Goal: Task Accomplishment & Management: Use online tool/utility

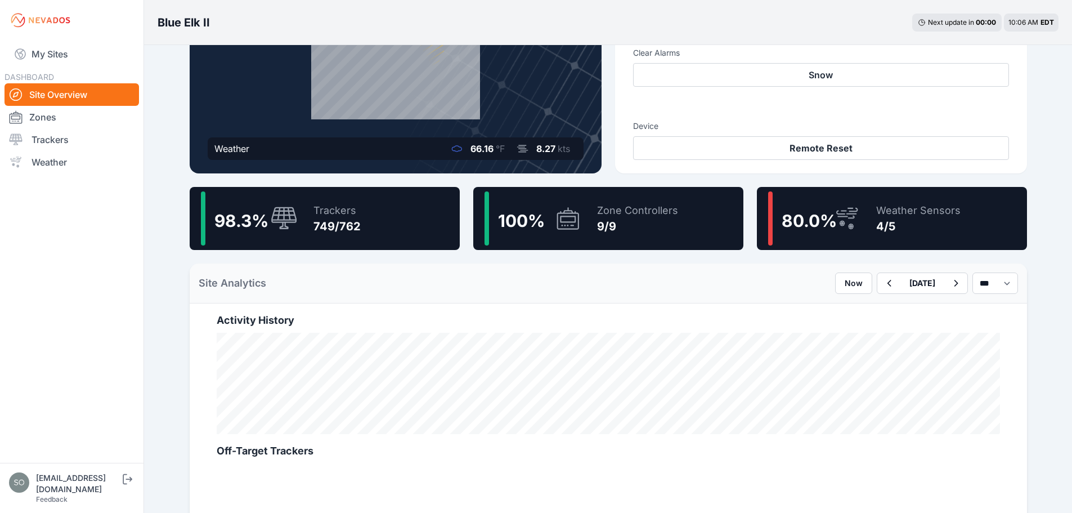
scroll to position [169, 0]
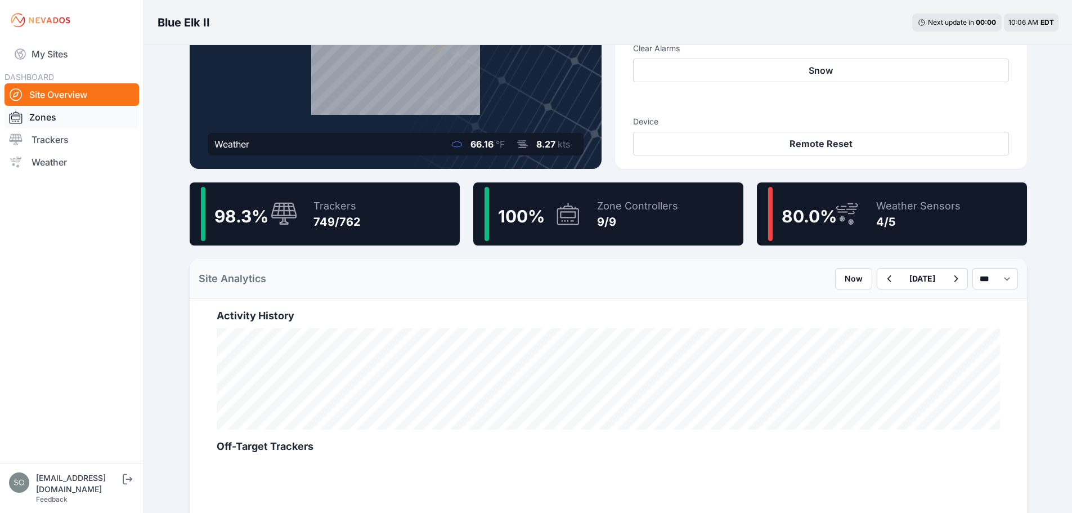
click at [68, 121] on link "Zones" at bounding box center [72, 117] width 135 height 23
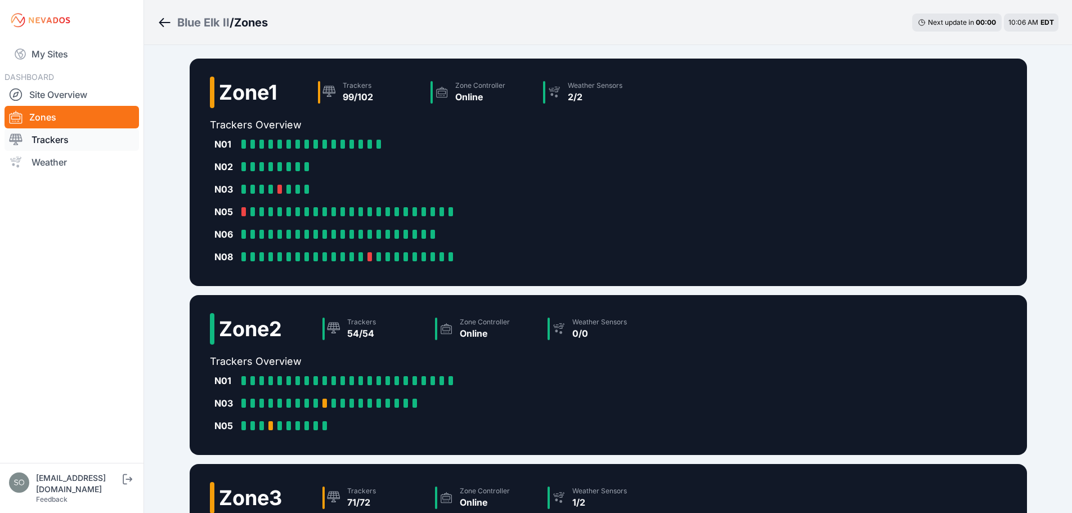
click at [67, 142] on link "Trackers" at bounding box center [72, 139] width 135 height 23
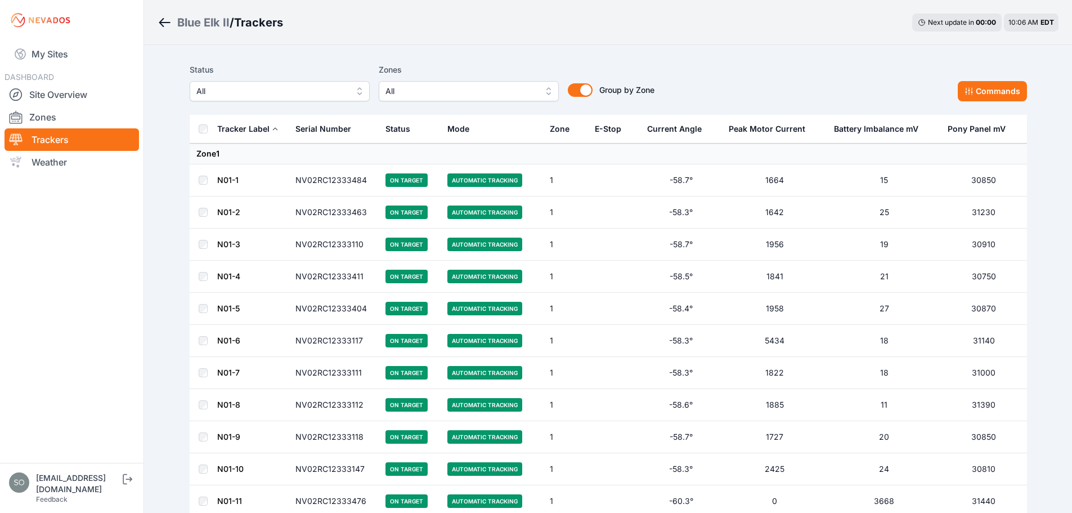
click at [306, 88] on span "All" at bounding box center [271, 91] width 151 height 14
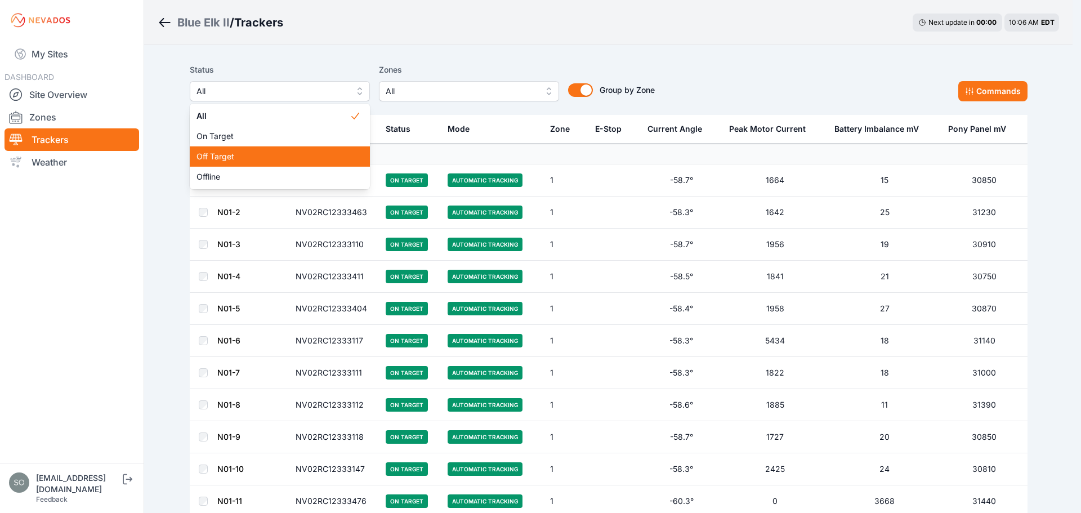
click at [241, 151] on span "Off Target" at bounding box center [272, 156] width 153 height 11
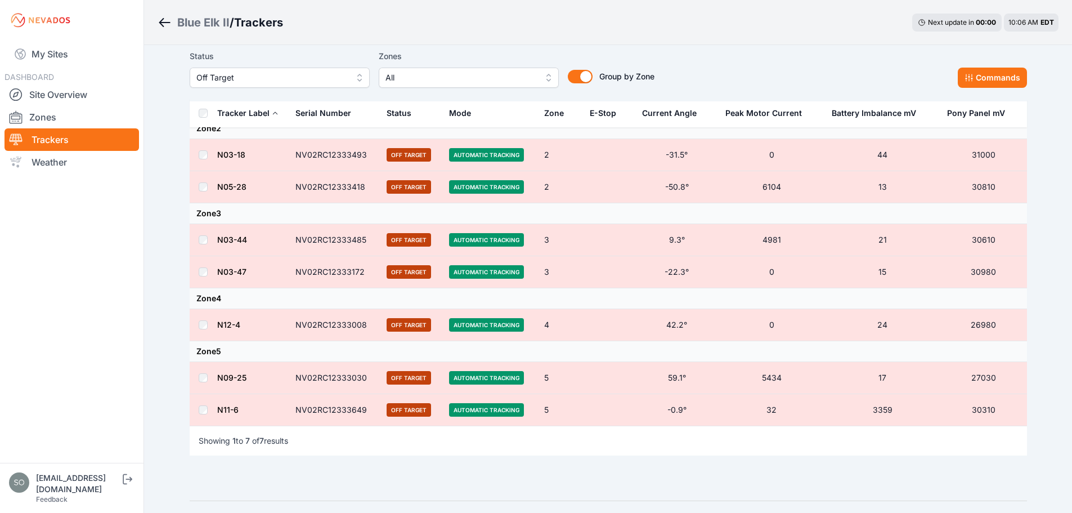
scroll to position [52, 0]
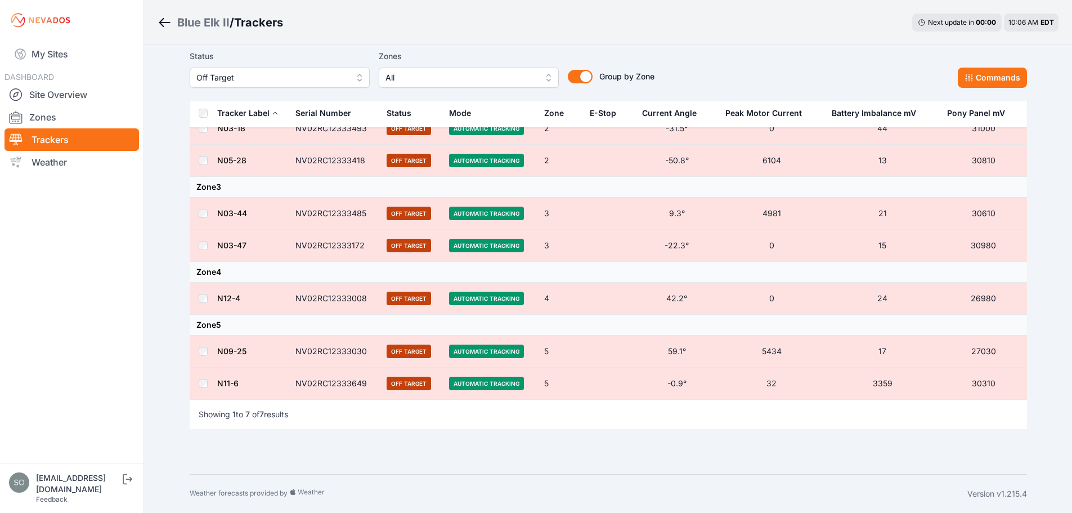
click at [209, 350] on td at bounding box center [203, 351] width 27 height 32
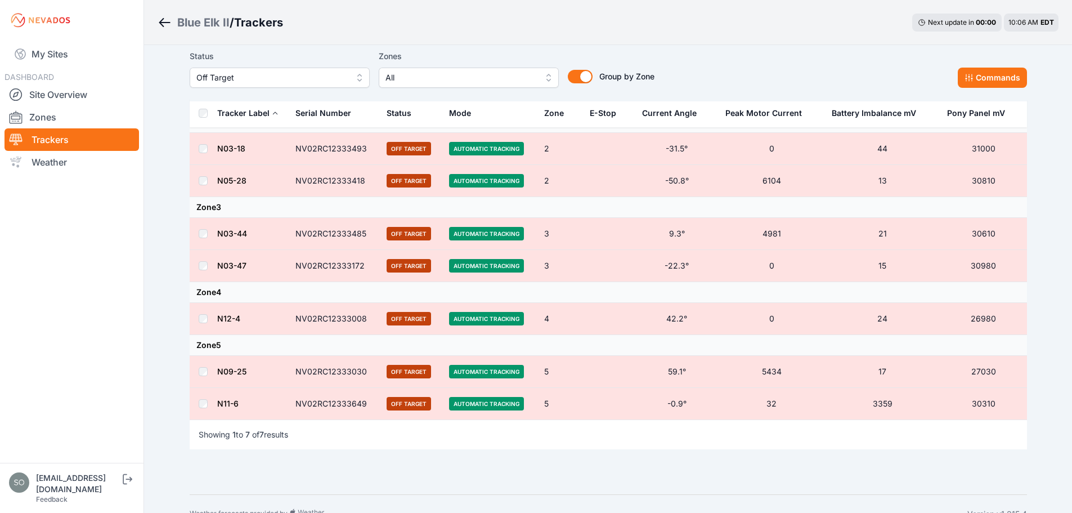
scroll to position [0, 0]
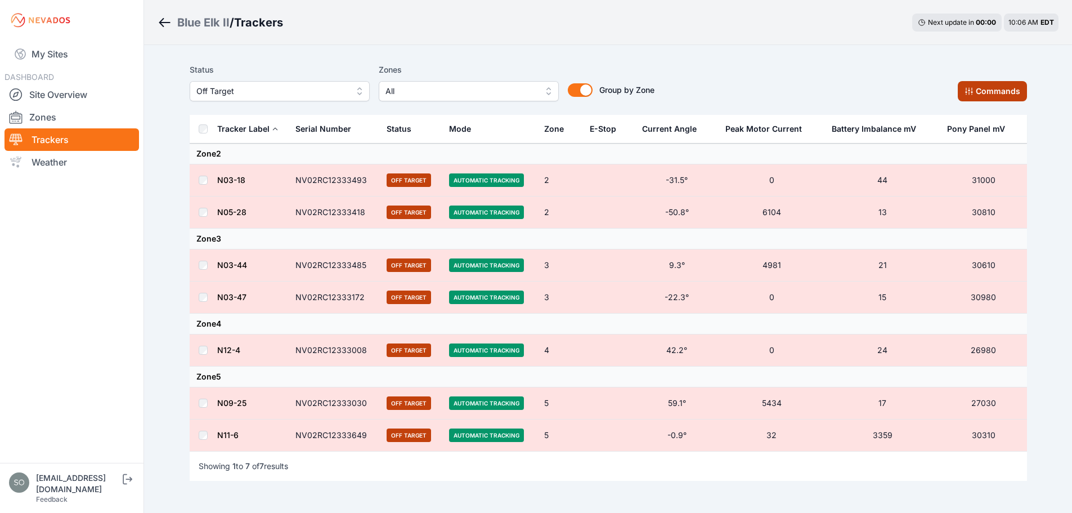
click at [997, 87] on button "Commands" at bounding box center [992, 91] width 69 height 20
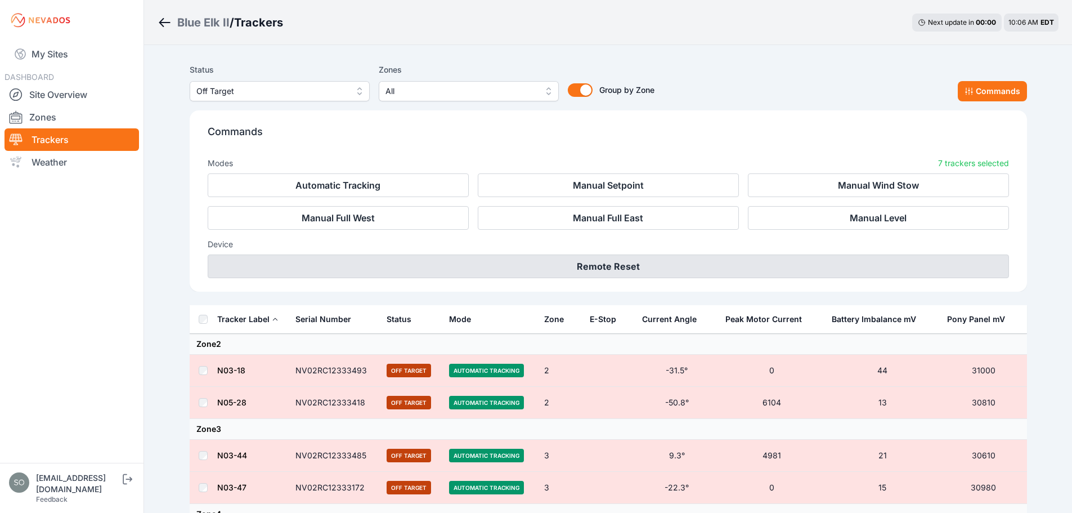
click at [620, 261] on button "Remote Reset" at bounding box center [609, 266] width 802 height 24
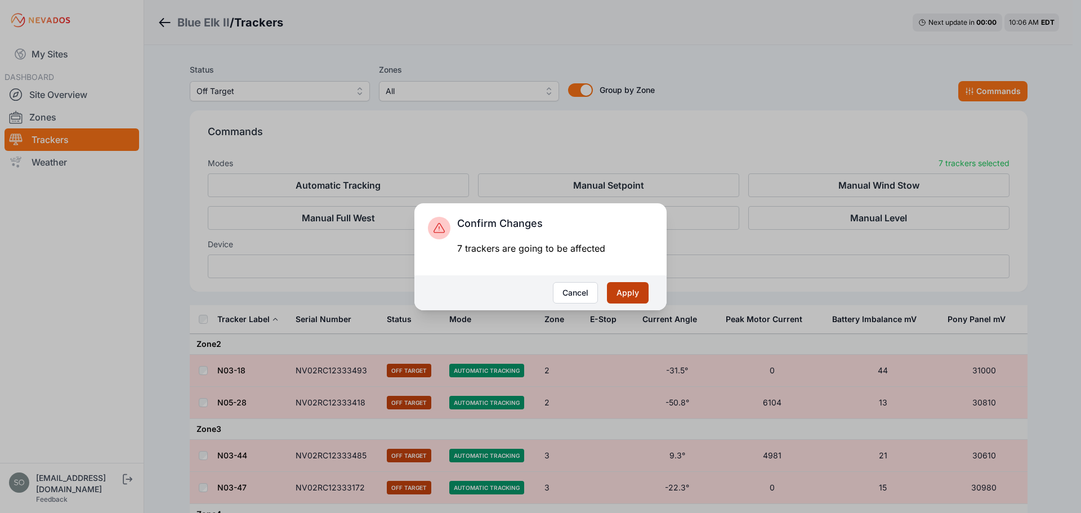
click at [626, 290] on button "Apply" at bounding box center [628, 292] width 42 height 21
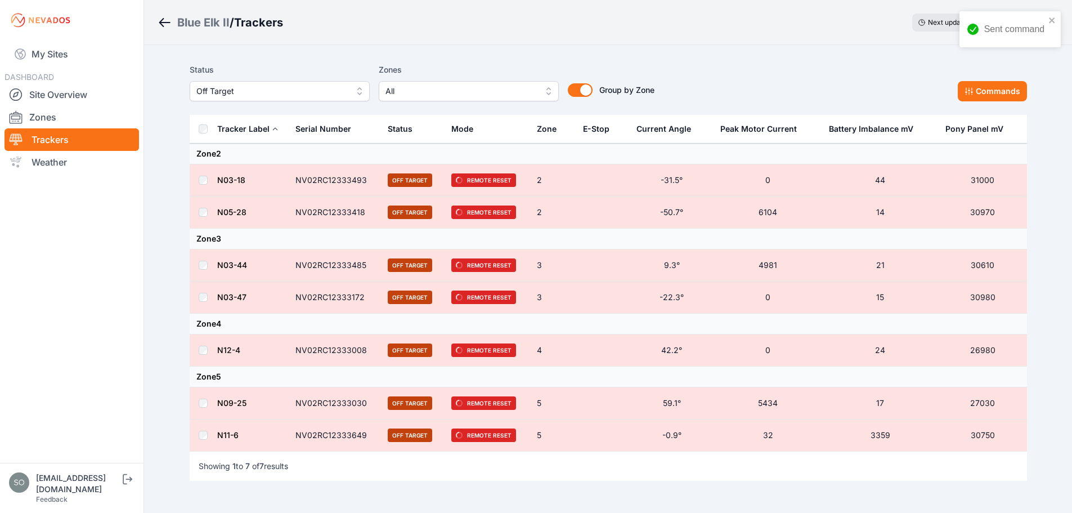
click at [774, 69] on div "Status Off Target Zones All Group by Zone Group by Zone Commands" at bounding box center [609, 82] width 838 height 38
click at [336, 93] on span "Off Target" at bounding box center [271, 91] width 151 height 14
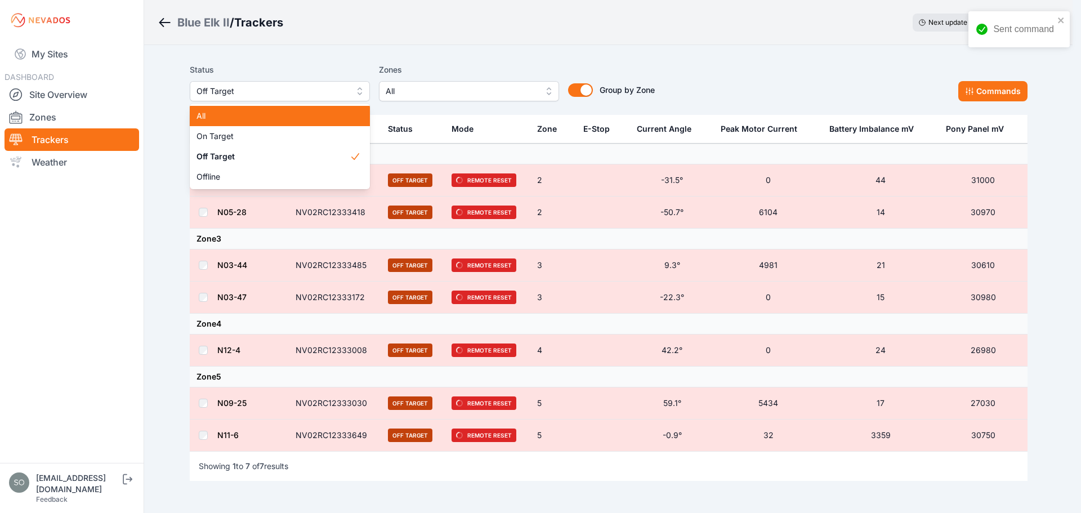
click at [243, 122] on div "All" at bounding box center [280, 116] width 180 height 20
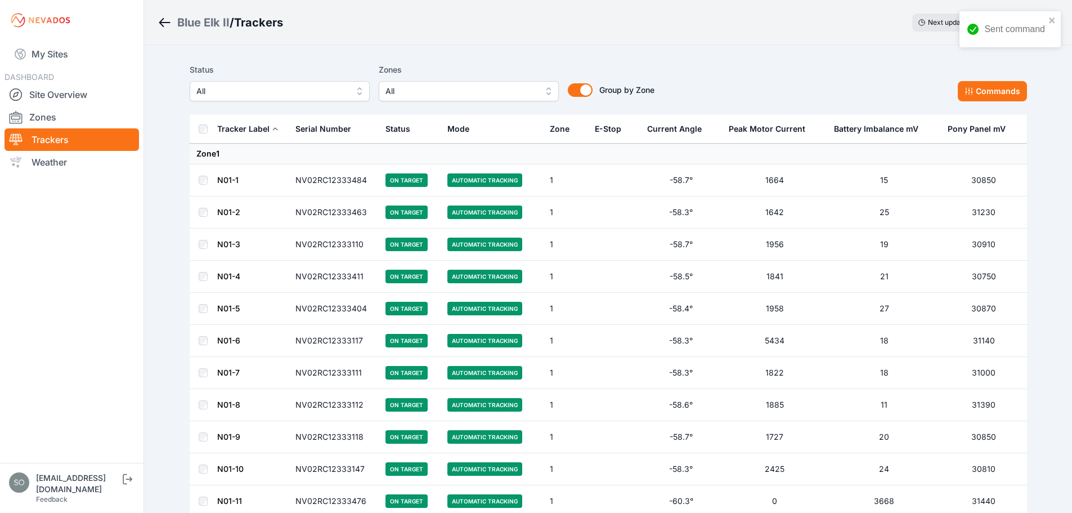
click at [475, 128] on button "Mode" at bounding box center [462, 128] width 31 height 27
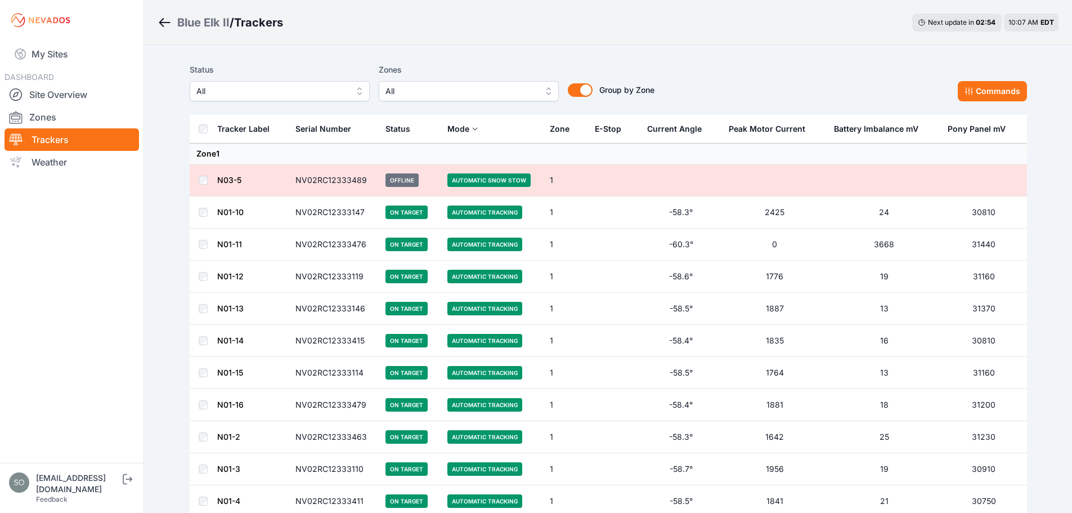
click at [466, 132] on div "Mode" at bounding box center [458, 128] width 22 height 11
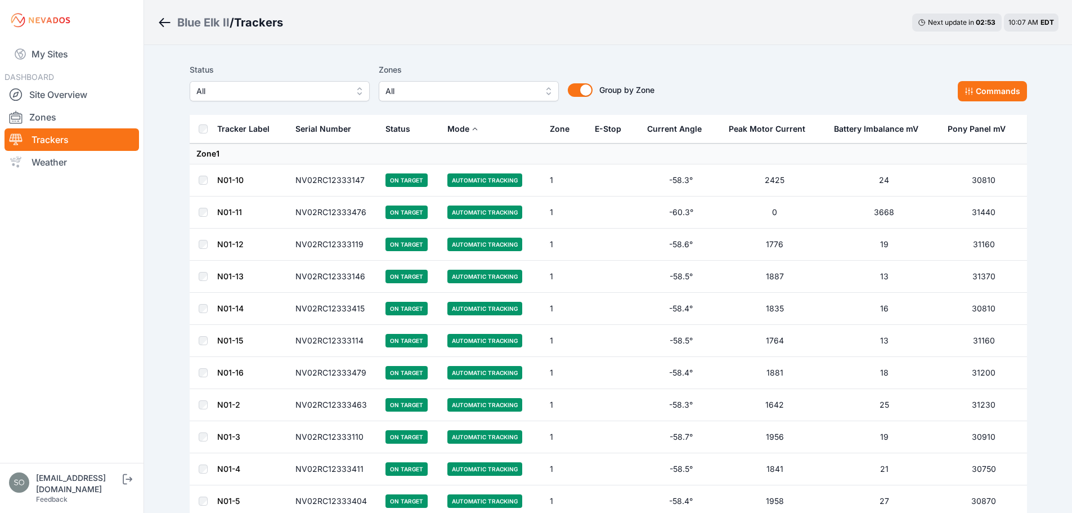
click at [457, 132] on div "Mode" at bounding box center [458, 128] width 22 height 11
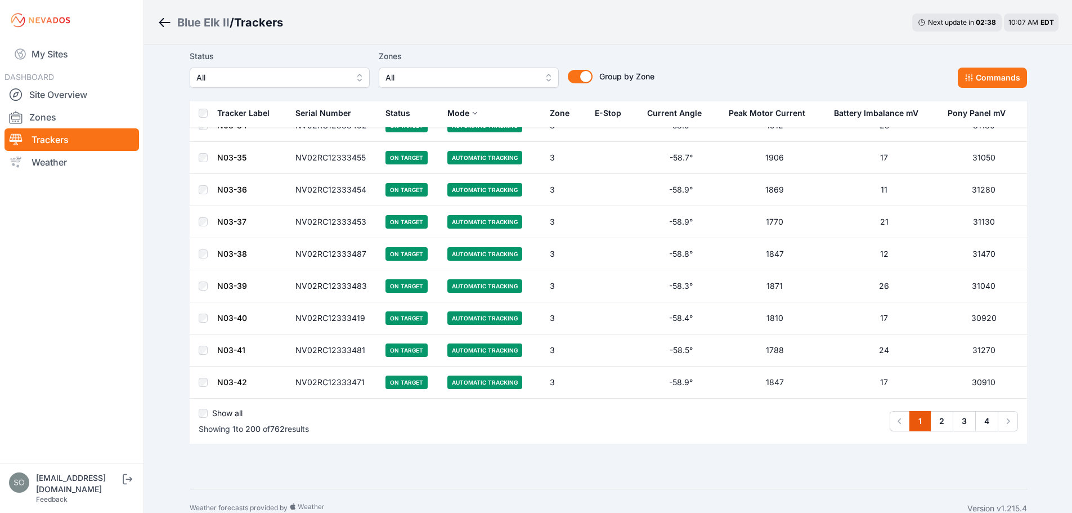
scroll to position [6221, 0]
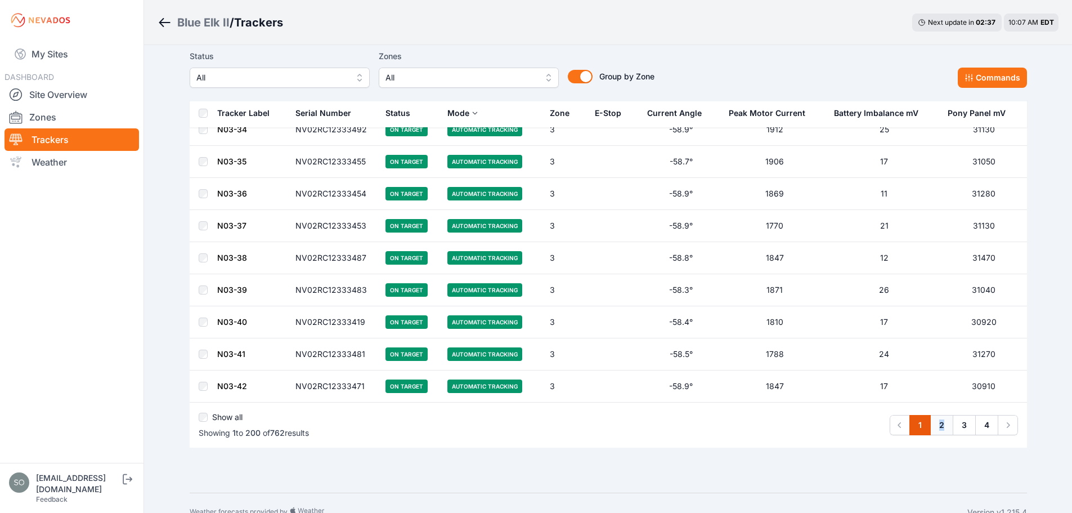
click at [942, 420] on link "2" at bounding box center [941, 425] width 23 height 20
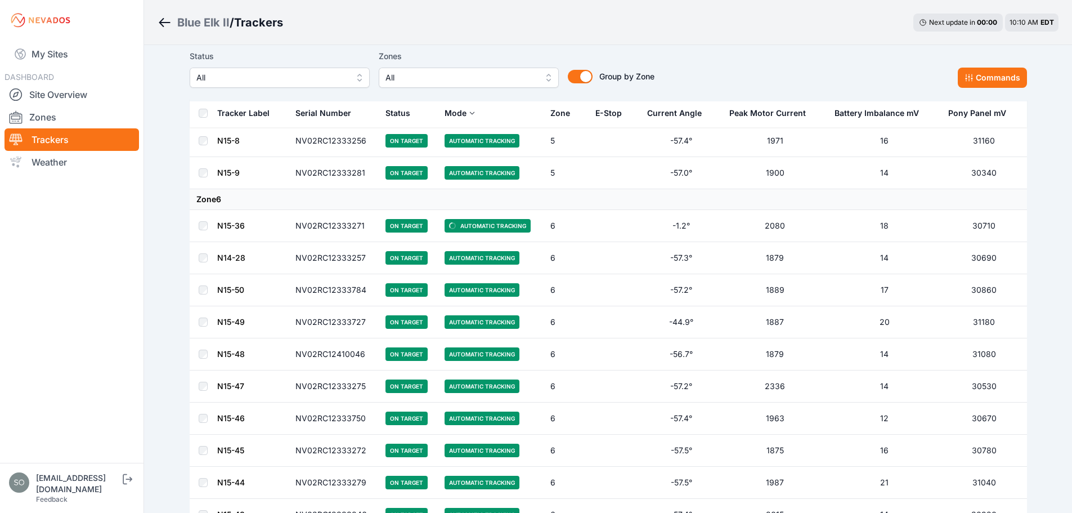
scroll to position [966, 0]
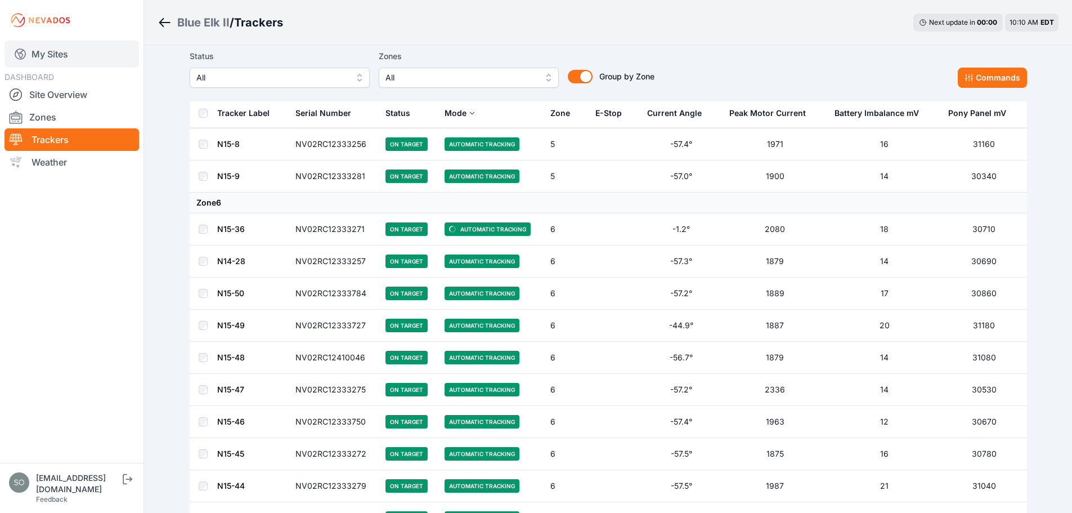
click at [66, 50] on link "My Sites" at bounding box center [72, 54] width 135 height 27
